Goal: Information Seeking & Learning: Understand process/instructions

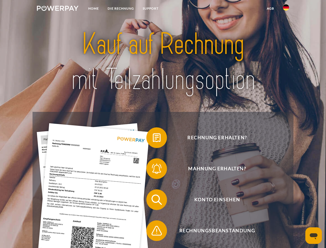
click at [58, 9] on img at bounding box center [58, 8] width 42 height 5
click at [286, 9] on img at bounding box center [286, 7] width 6 height 6
click at [270, 9] on link "agb" at bounding box center [271, 8] width 16 height 9
click at [153, 139] on span at bounding box center [149, 138] width 26 height 26
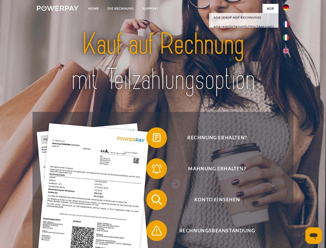
click at [153, 170] on span at bounding box center [149, 169] width 26 height 26
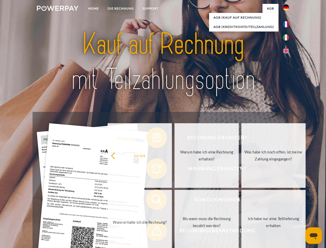
click at [174, 201] on link "Bis wann muss die Rechnung bezahlt werden?" at bounding box center [206, 222] width 64 height 65
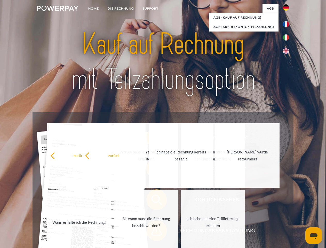
click at [153, 232] on span at bounding box center [149, 231] width 26 height 26
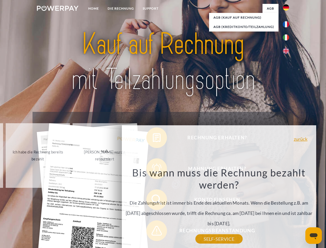
click at [314, 235] on icon "Messaging-Fenster öffnen" at bounding box center [314, 236] width 8 height 6
